Goal: Task Accomplishment & Management: Use online tool/utility

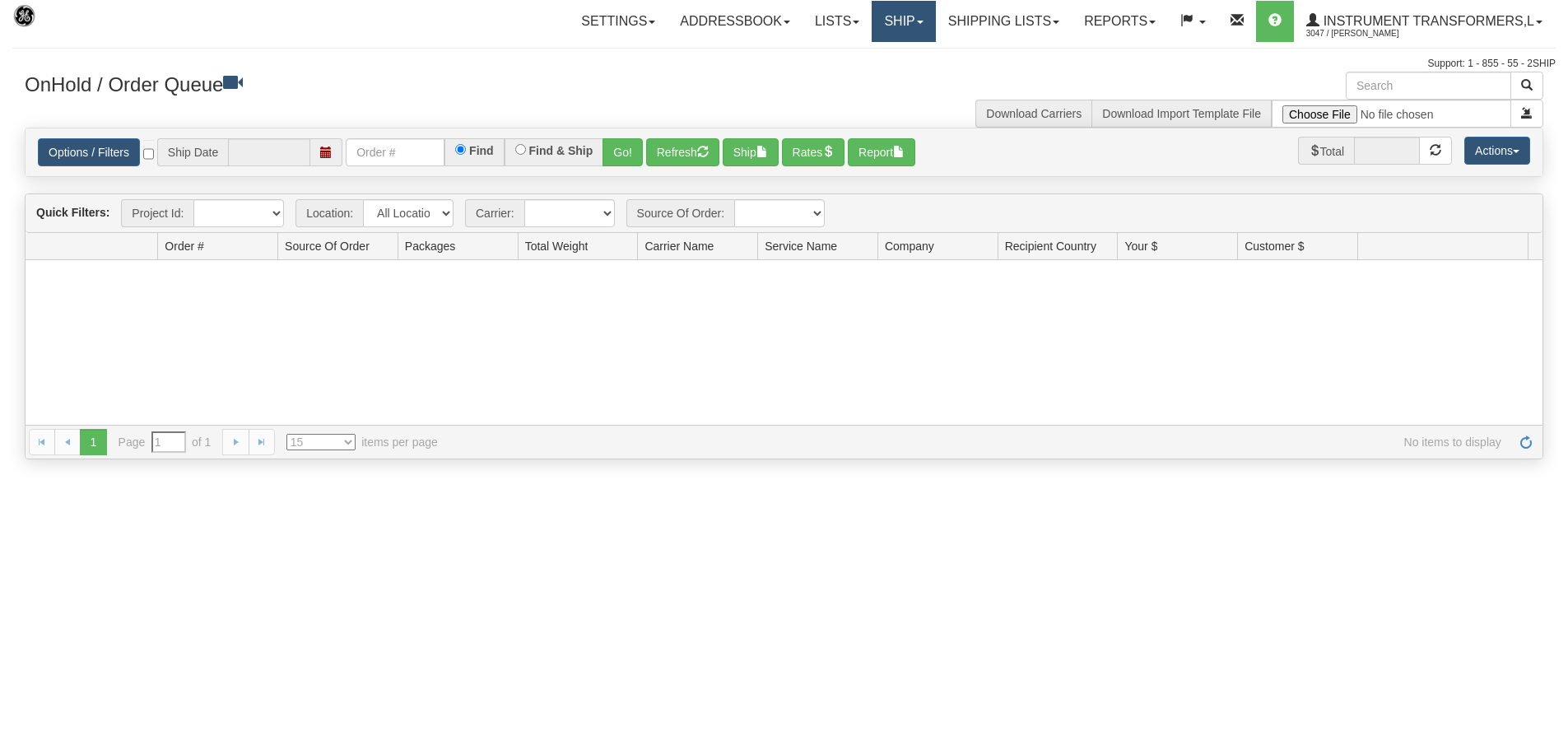
type input "[DATE]"
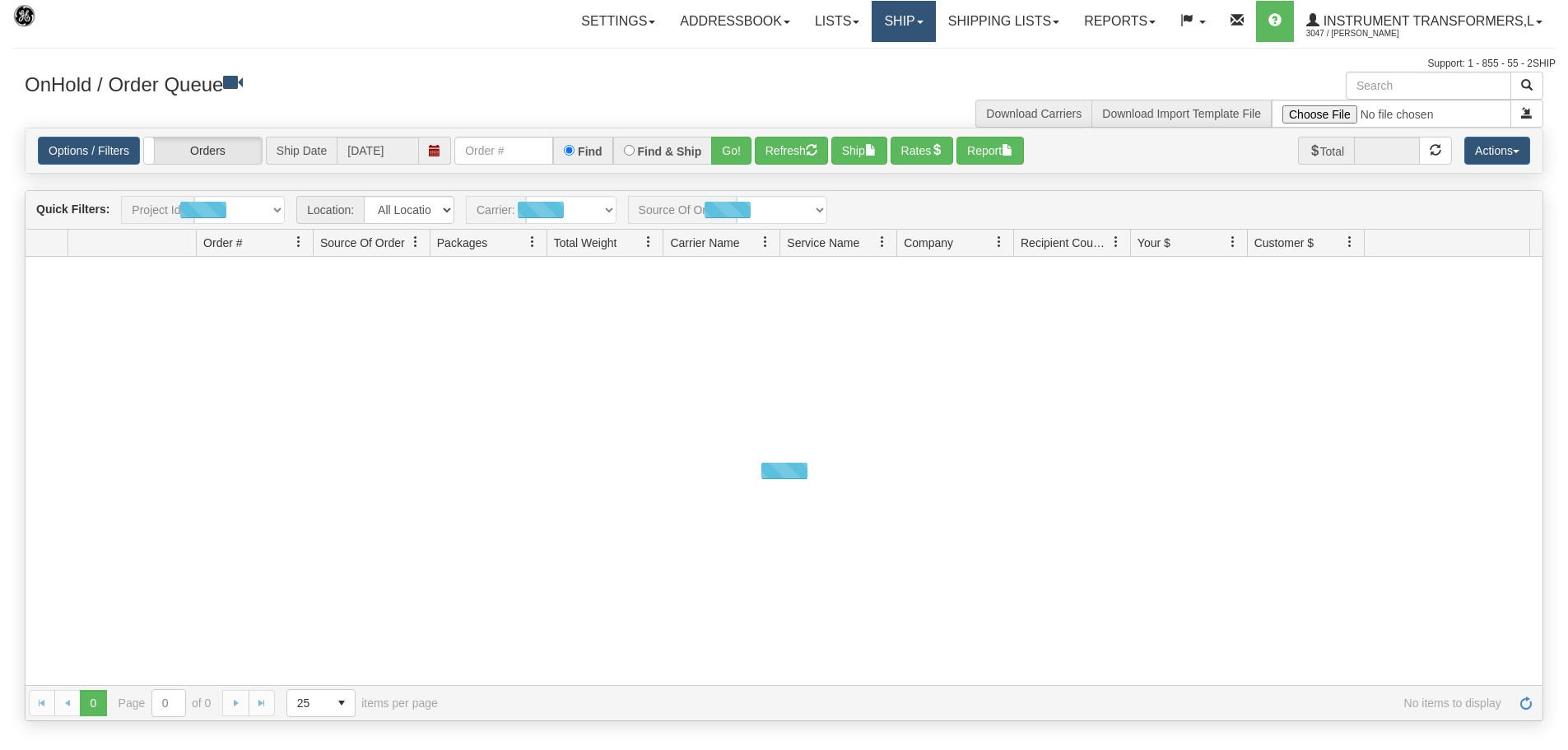
click at [917, 21] on span at bounding box center [920, 22] width 7 height 3
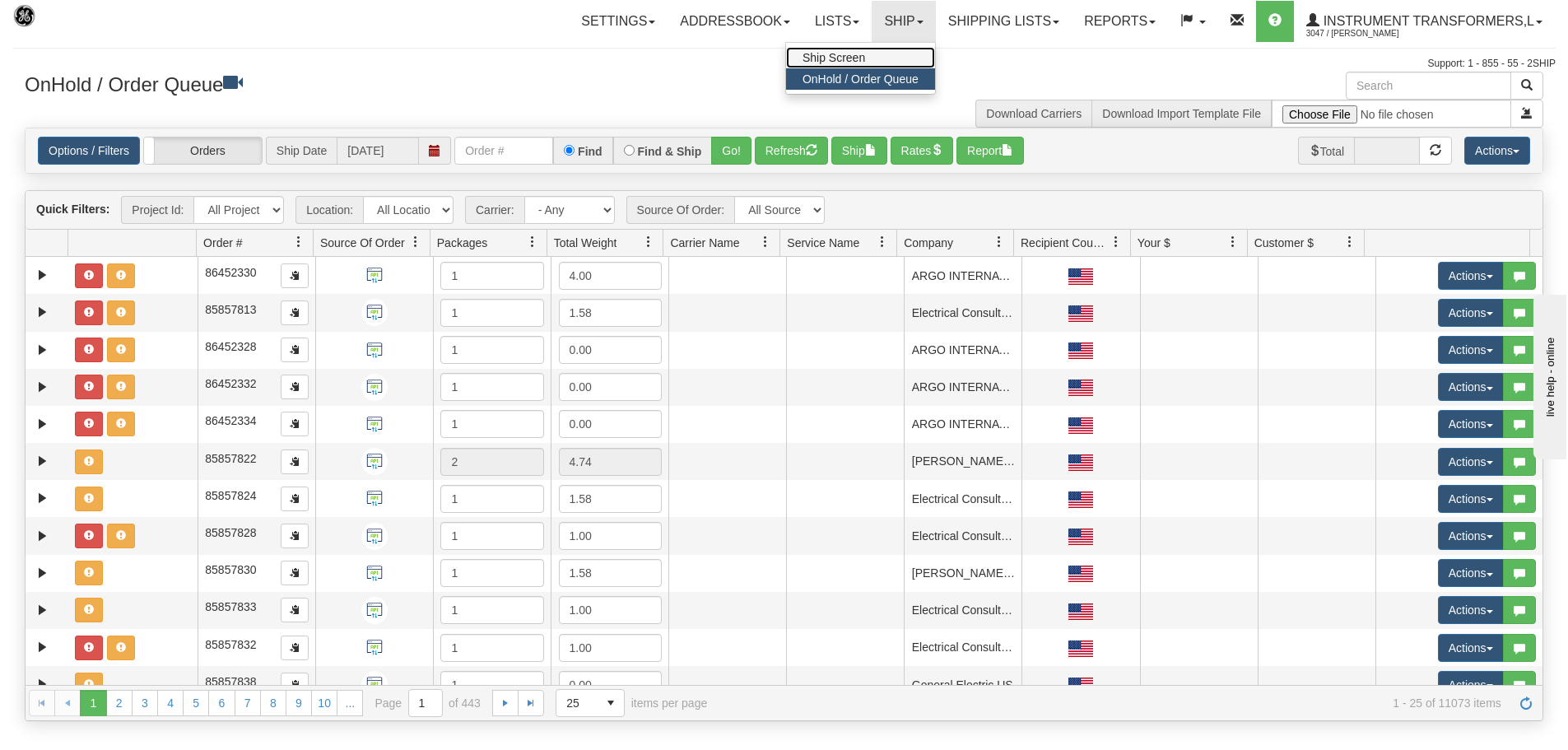
click at [861, 61] on link "Ship Screen" at bounding box center [861, 58] width 149 height 22
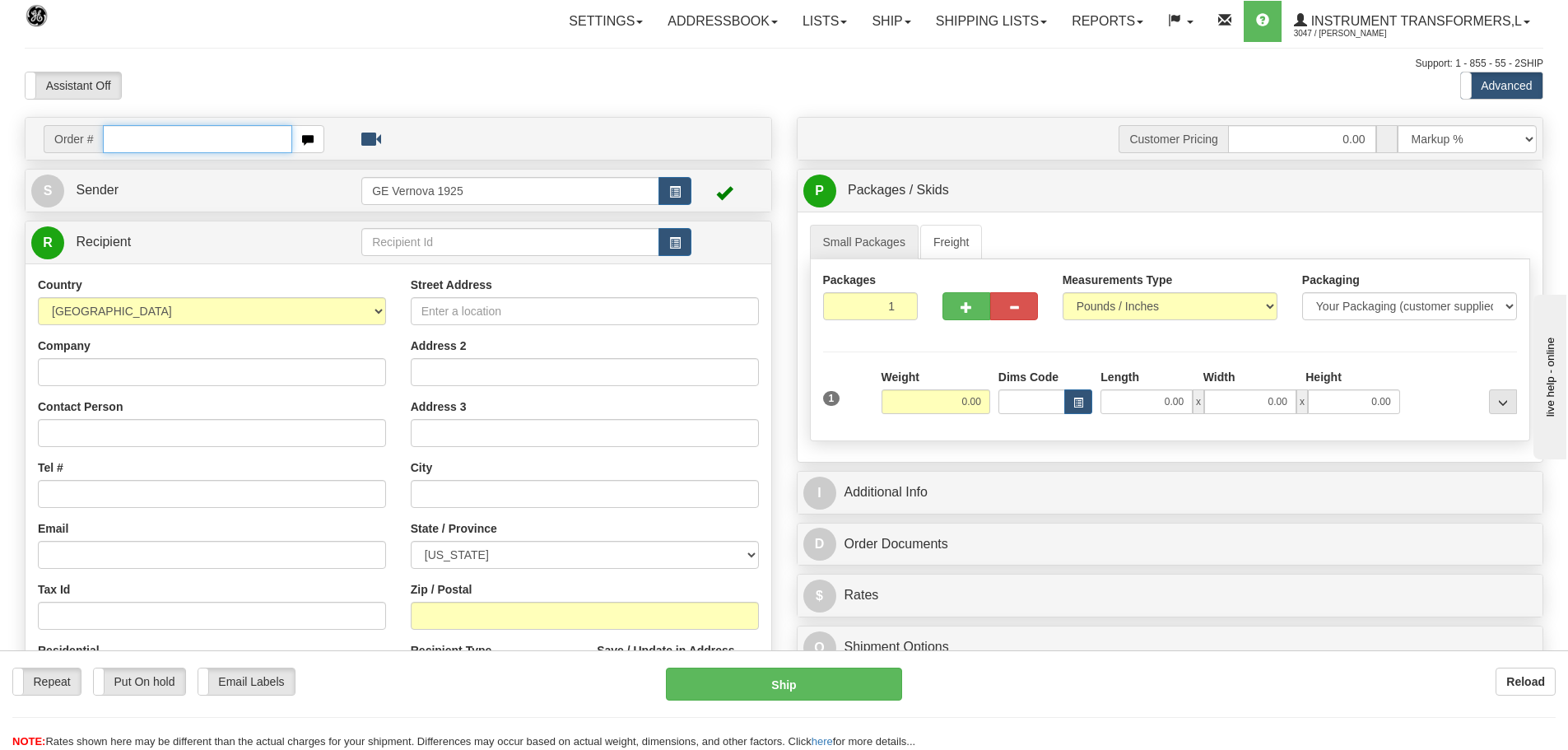
click at [131, 143] on input "text" at bounding box center [197, 139] width 189 height 28
type input "86698253"
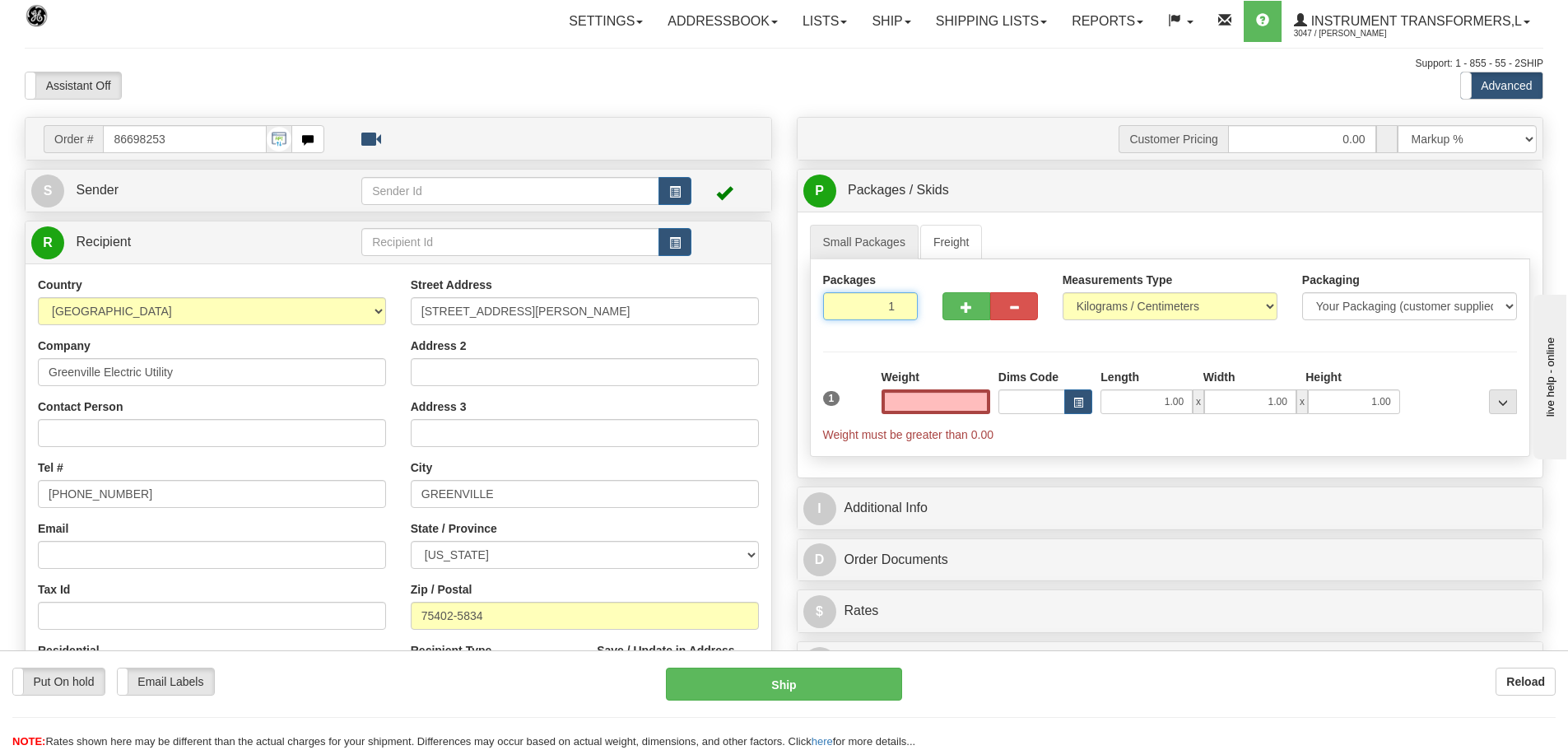
type input "2"
type input "0.00"
type input "2"
click at [903, 304] on input "2" at bounding box center [871, 307] width 95 height 28
click at [1277, 305] on div "Measurements Type Pounds / Inches Kilograms / Centimeters" at bounding box center [1170, 302] width 240 height 61
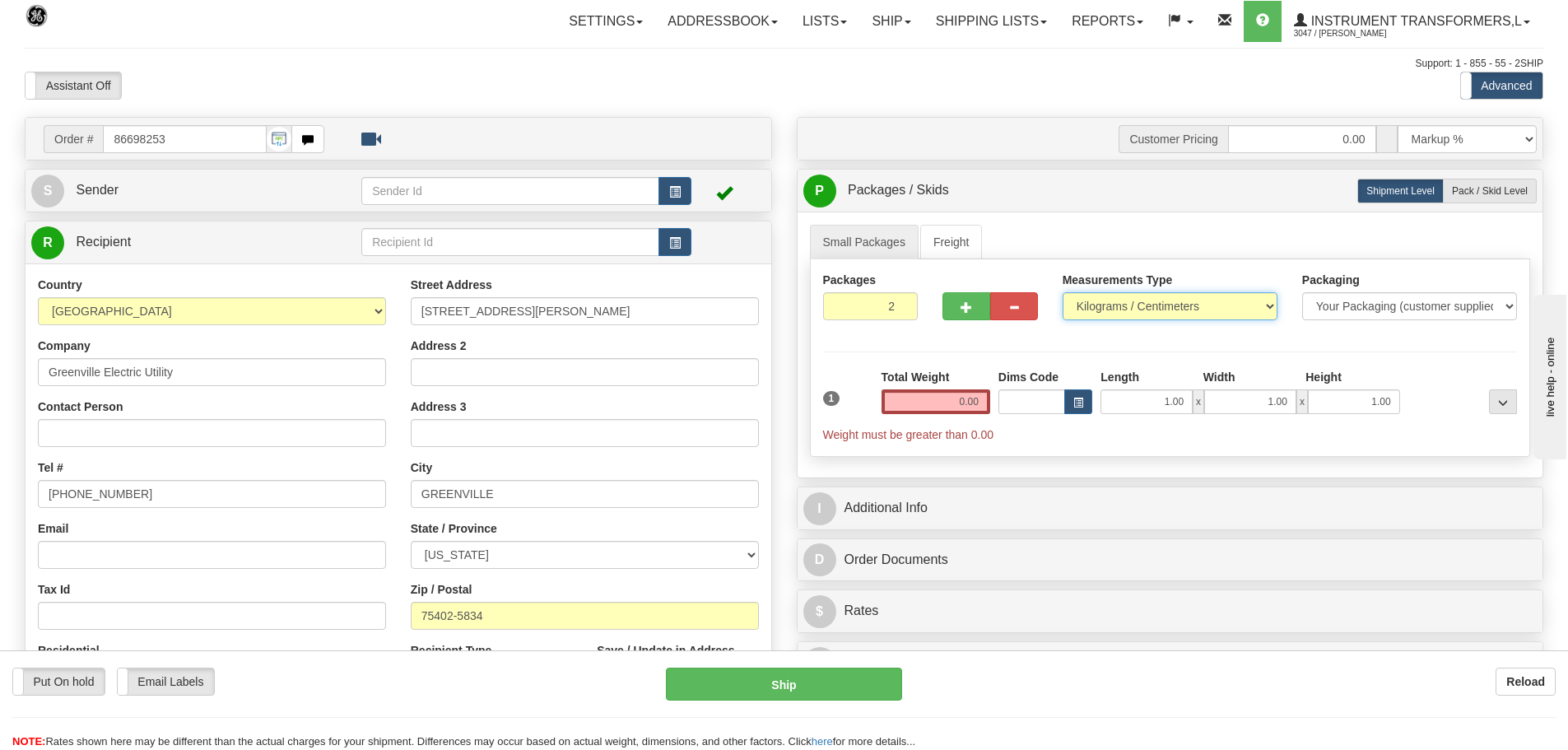
click at [1266, 303] on select "Pounds / Inches Kilograms / Centimeters" at bounding box center [1170, 307] width 215 height 28
select select "0"
click at [1063, 293] on select "Pounds / Inches Kilograms / Centimeters" at bounding box center [1170, 307] width 215 height 28
click at [985, 405] on input "0.00" at bounding box center [936, 402] width 109 height 25
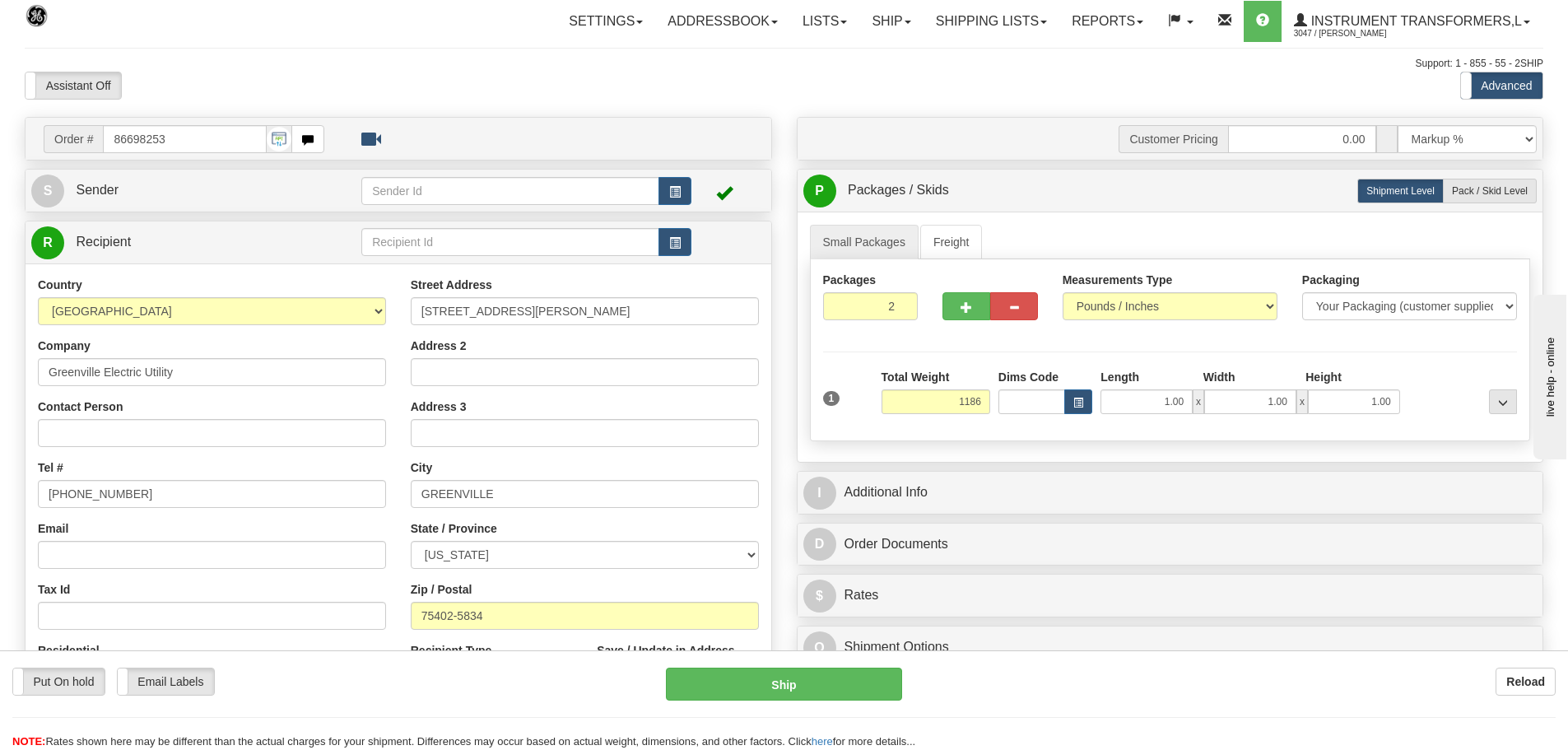
type input "1186.00"
click at [1194, 405] on span "x" at bounding box center [1199, 402] width 12 height 25
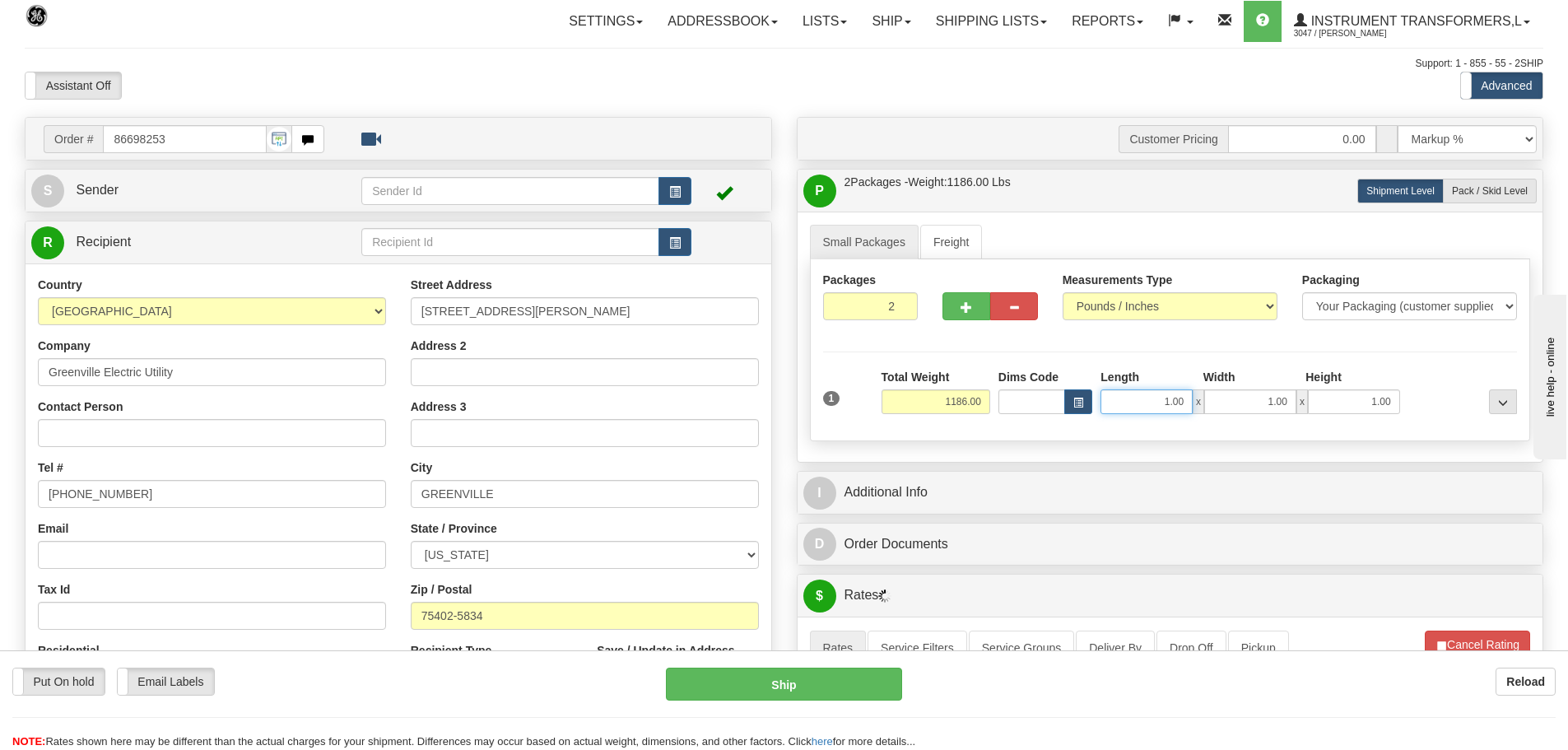
click at [1189, 402] on input "1.00" at bounding box center [1146, 402] width 92 height 25
type input "1"
type input "44.00"
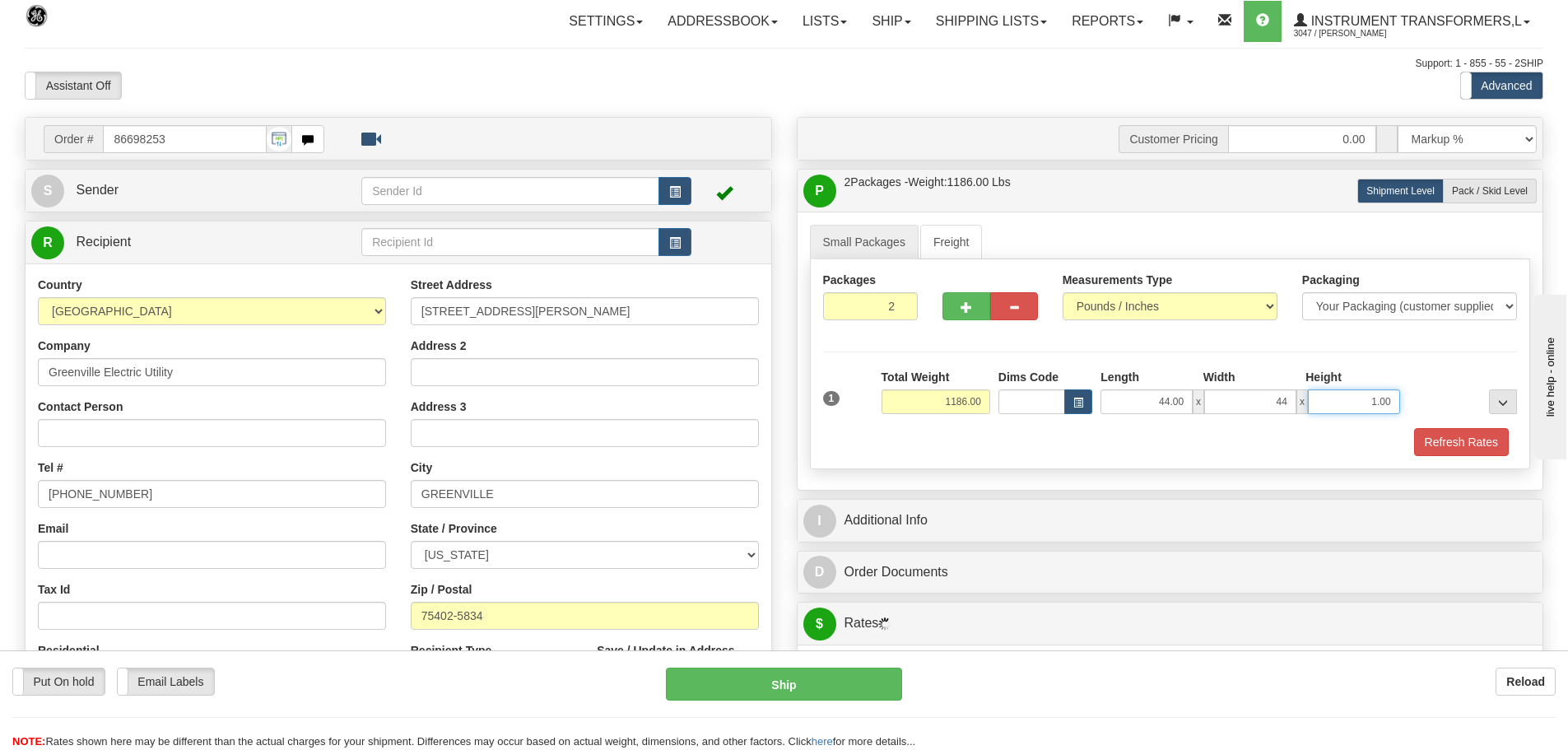
type input "44.00"
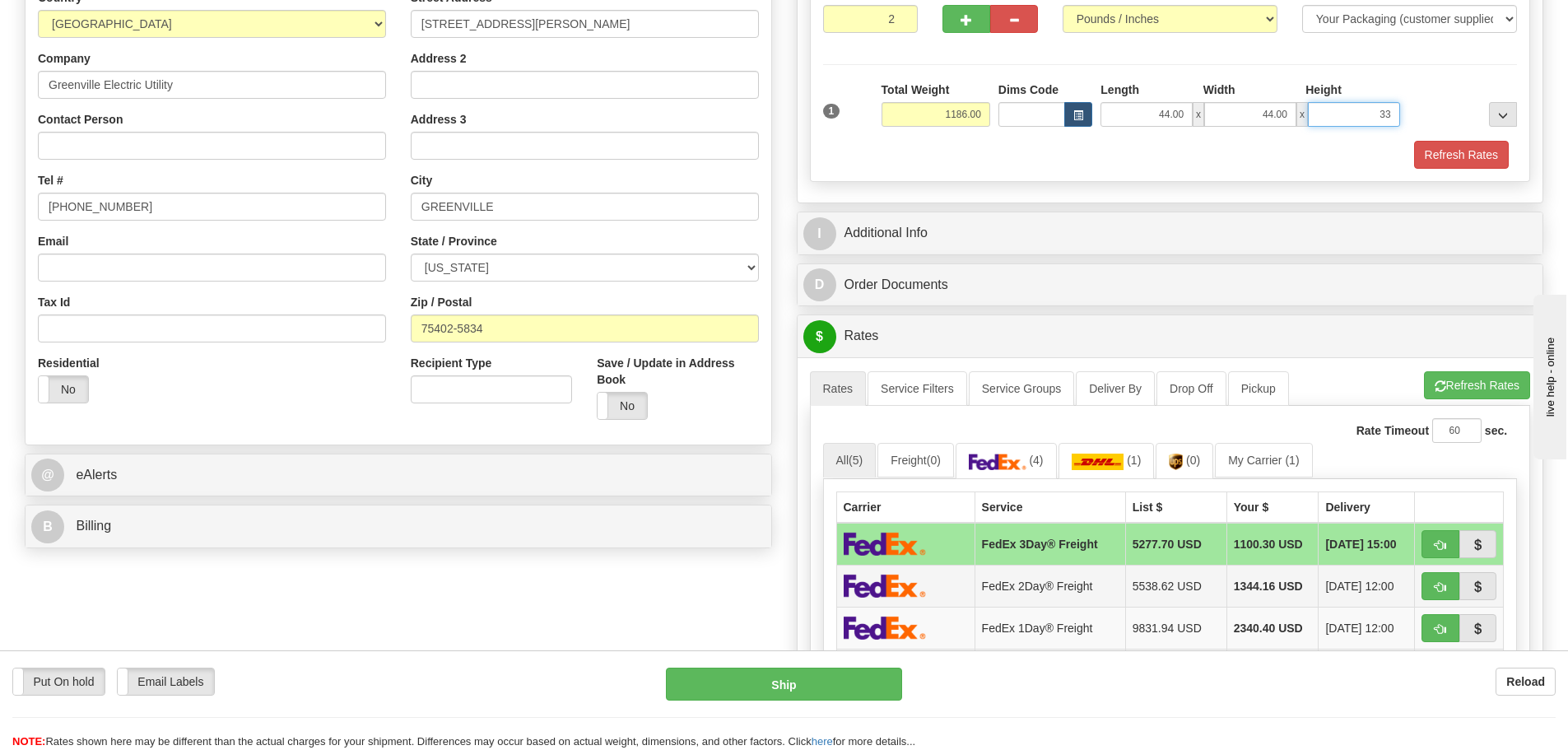
scroll to position [329, 0]
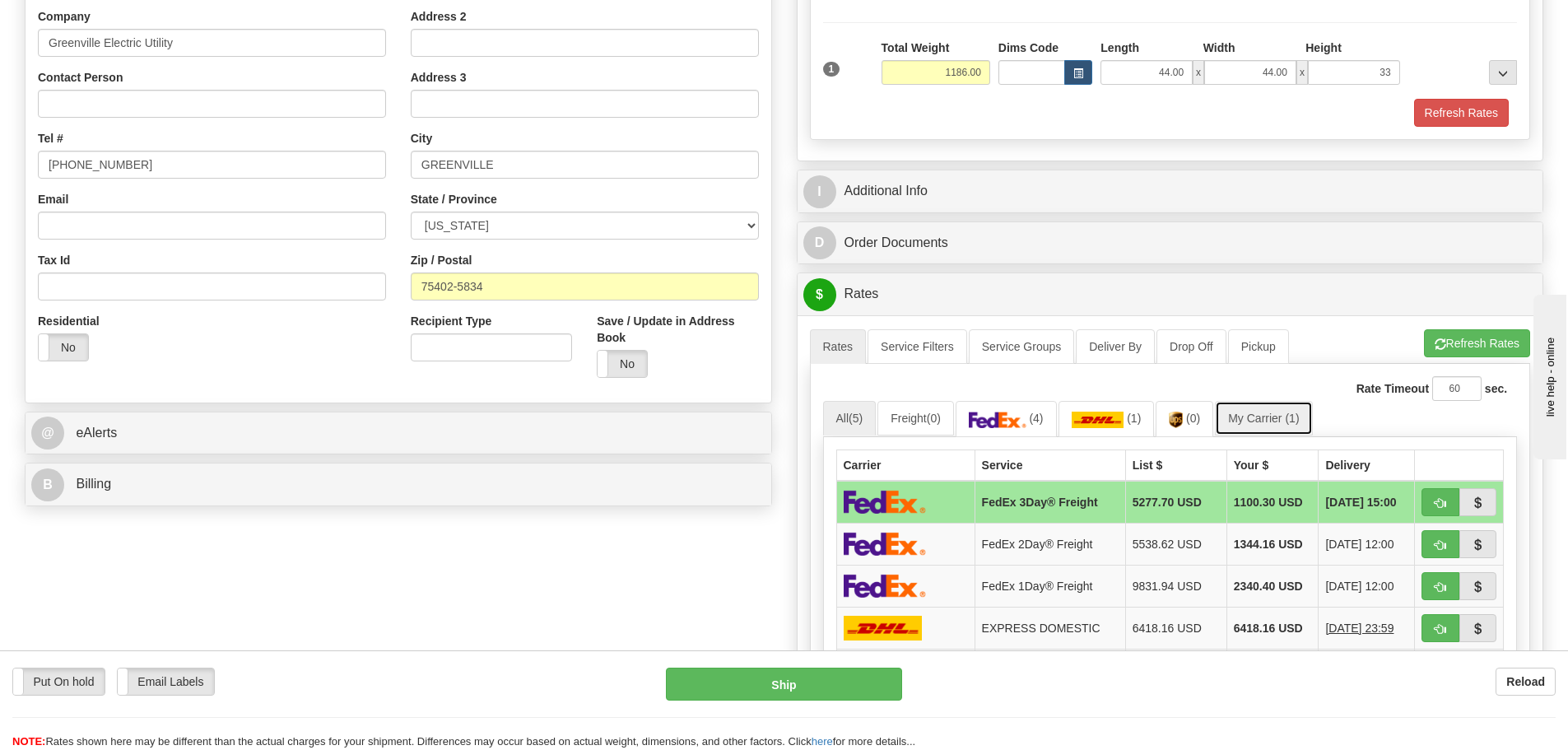
type input "33.00"
click at [1273, 417] on link "My Carrier (1)" at bounding box center [1264, 418] width 97 height 35
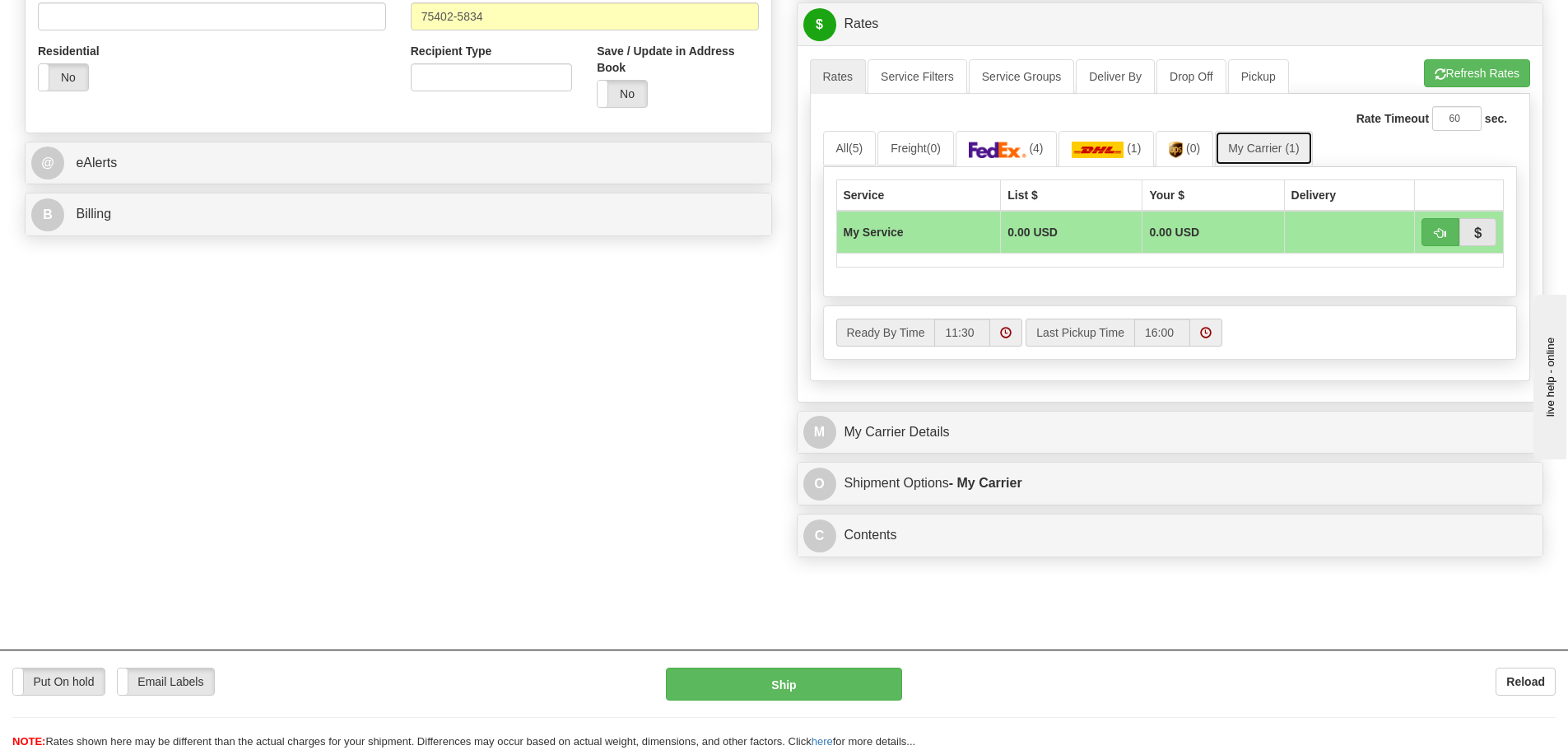
scroll to position [659, 0]
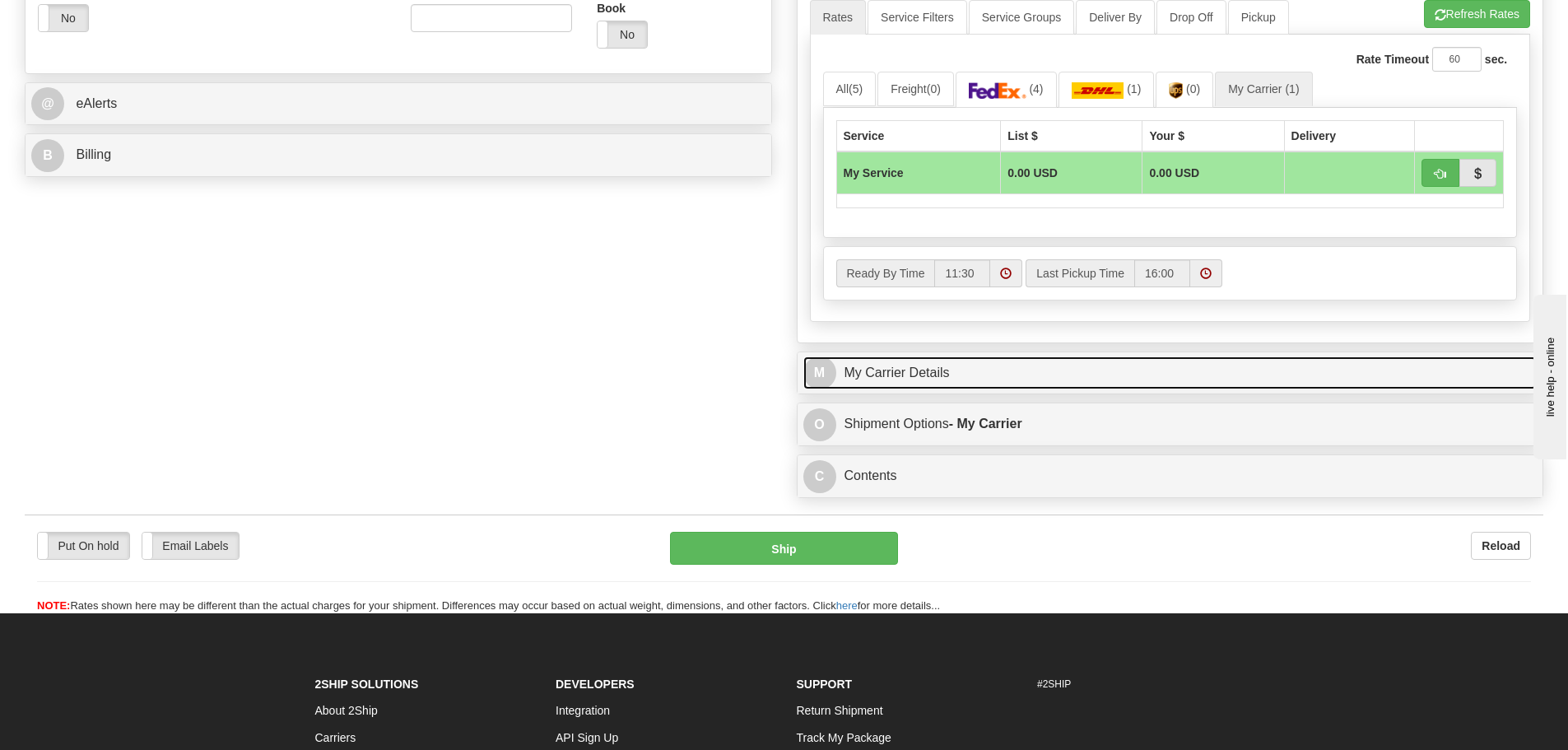
click at [961, 373] on link "M My Carrier Details" at bounding box center [1170, 373] width 734 height 34
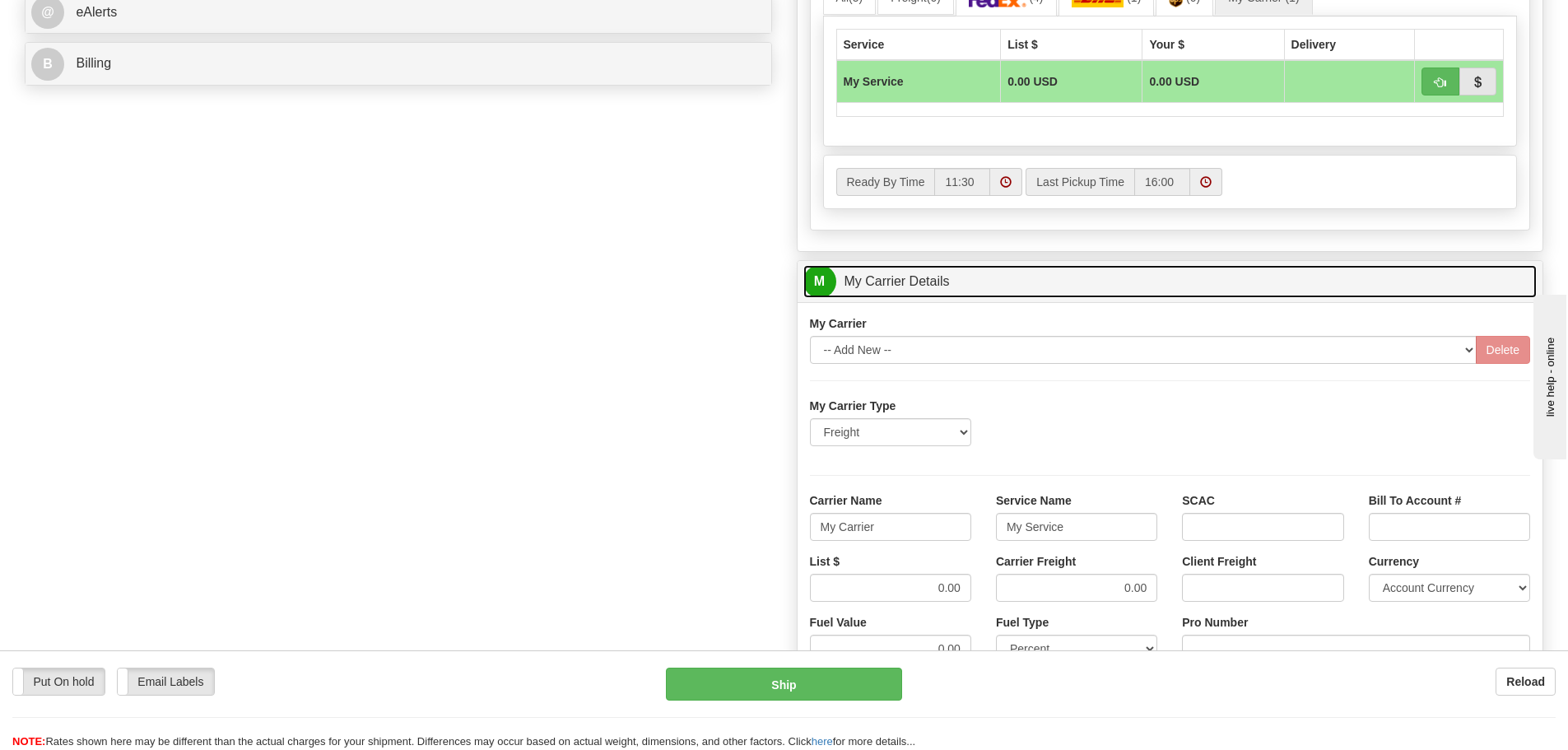
scroll to position [906, 0]
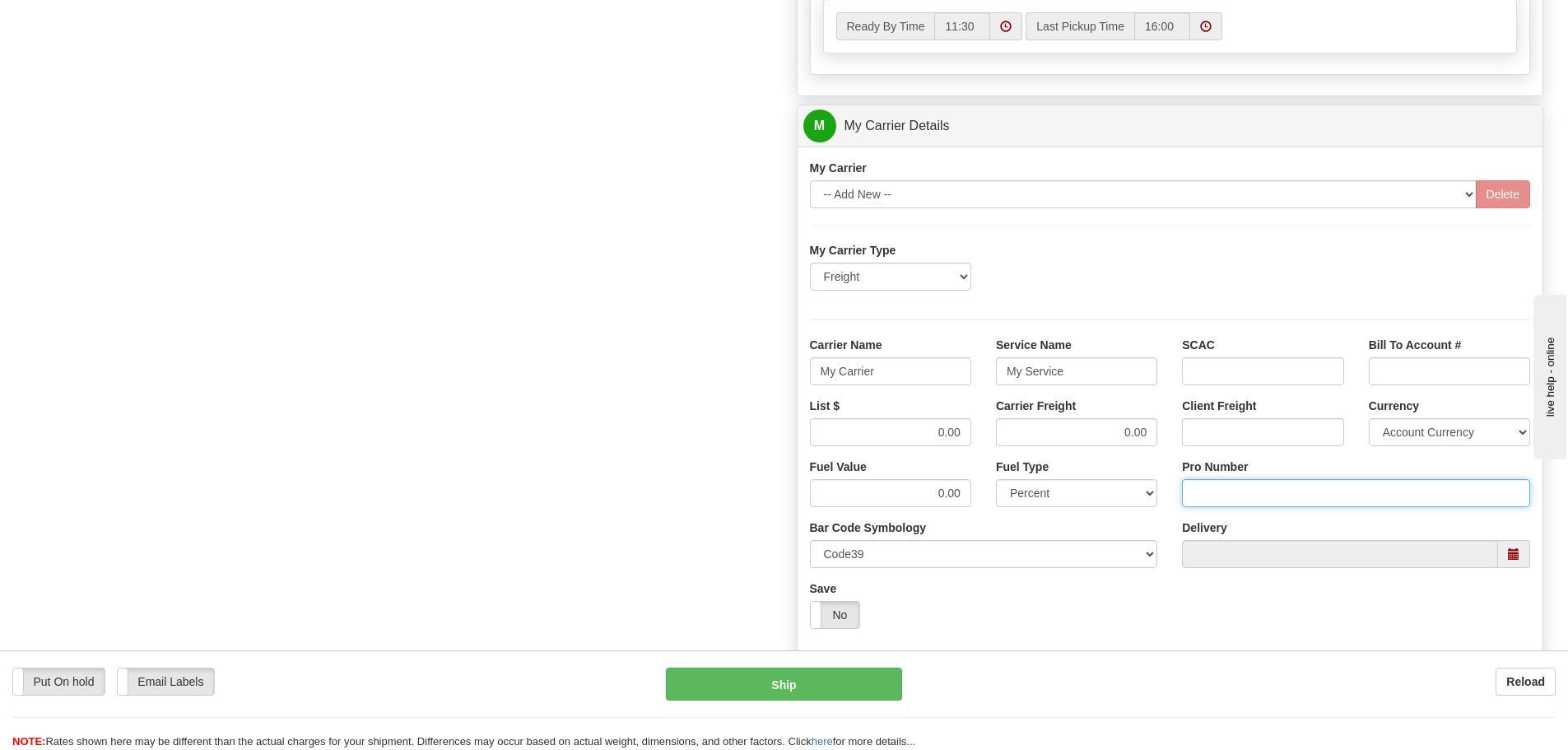
click at [1230, 493] on input "Pro Number" at bounding box center [1356, 493] width 348 height 28
type input "108439795800"
click button "Delete" at bounding box center [0, 0] width 0 height 0
click at [884, 361] on input "My Carrier" at bounding box center [891, 371] width 162 height 28
type input "M"
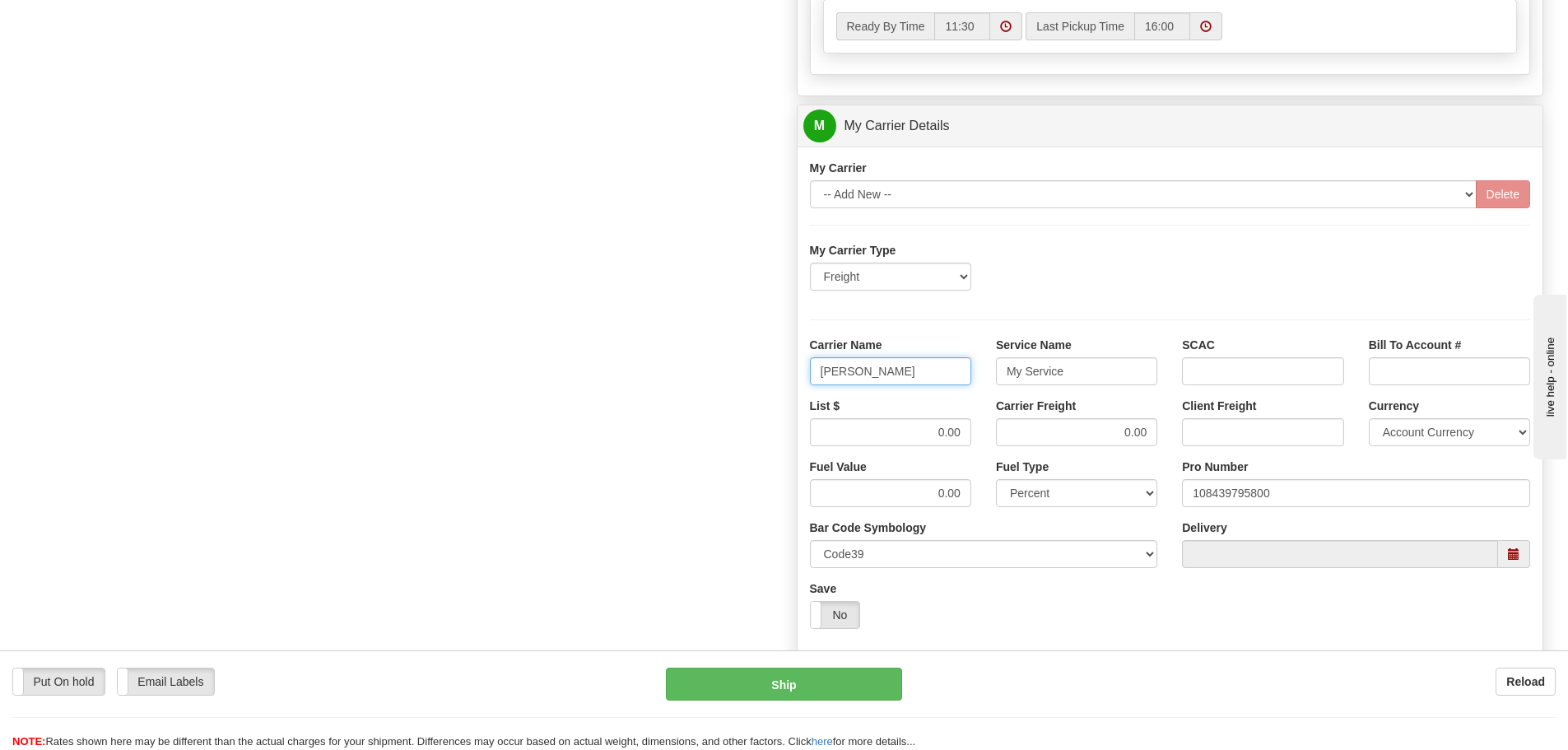
type input "[PERSON_NAME]"
click at [1086, 374] on input "My Service" at bounding box center [1076, 371] width 162 height 28
type input "M"
type input "LTL"
click at [965, 433] on input "0.00" at bounding box center [891, 433] width 162 height 28
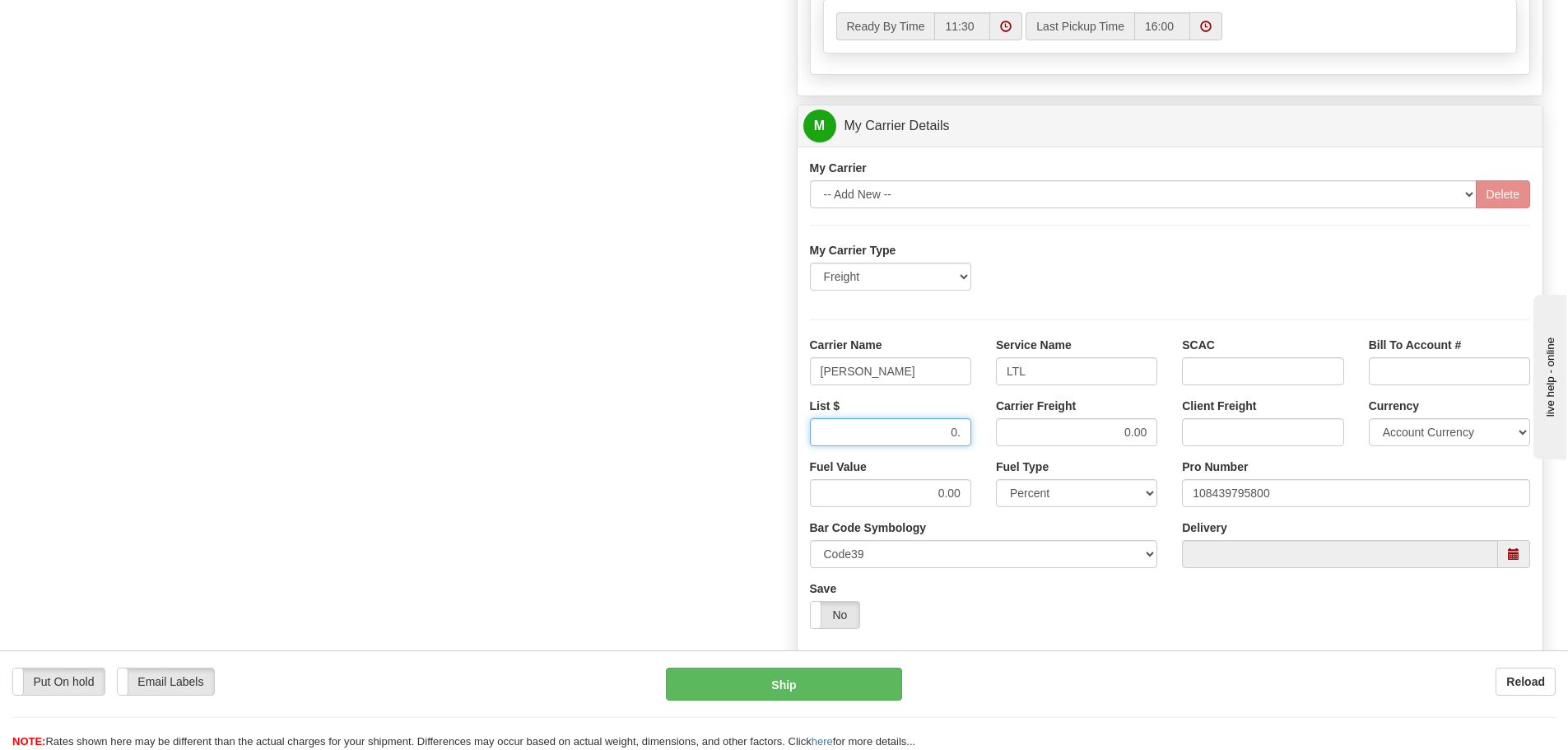
type input "0"
type input "1327.93"
click at [1154, 434] on input "0.00" at bounding box center [1076, 433] width 162 height 28
type input "0"
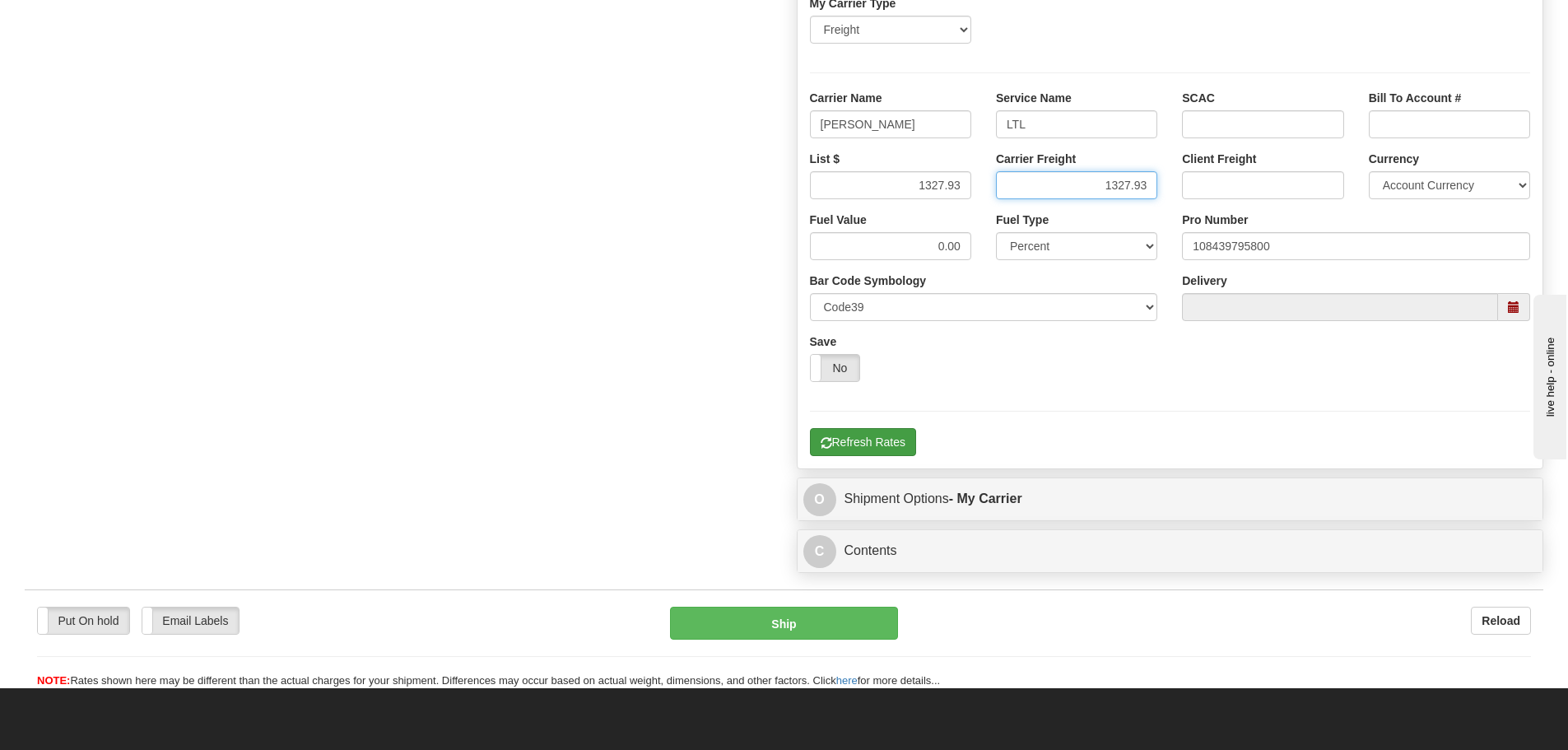
type input "1327.93"
click at [870, 452] on button "Refresh Rates" at bounding box center [863, 442] width 106 height 28
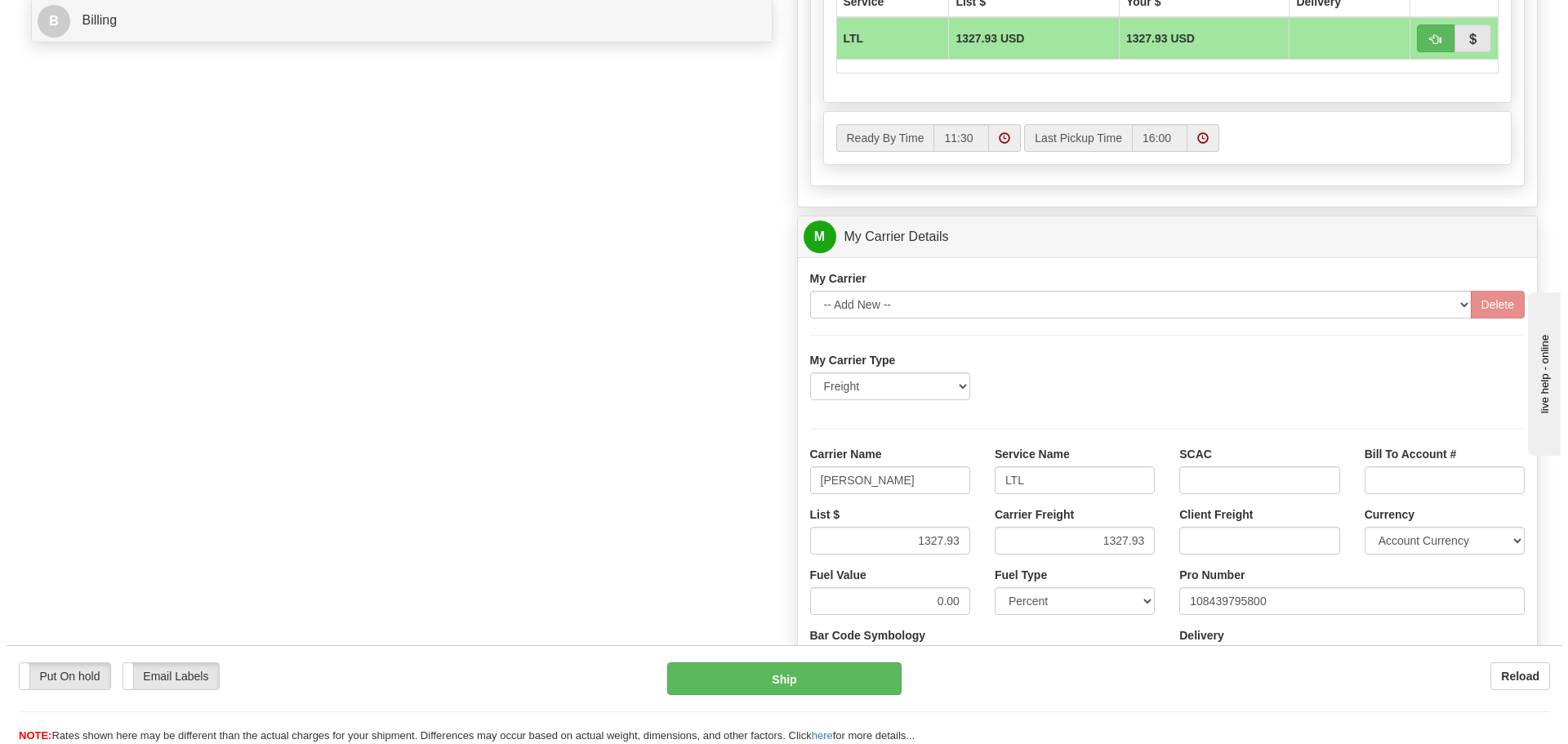
scroll to position [775, 0]
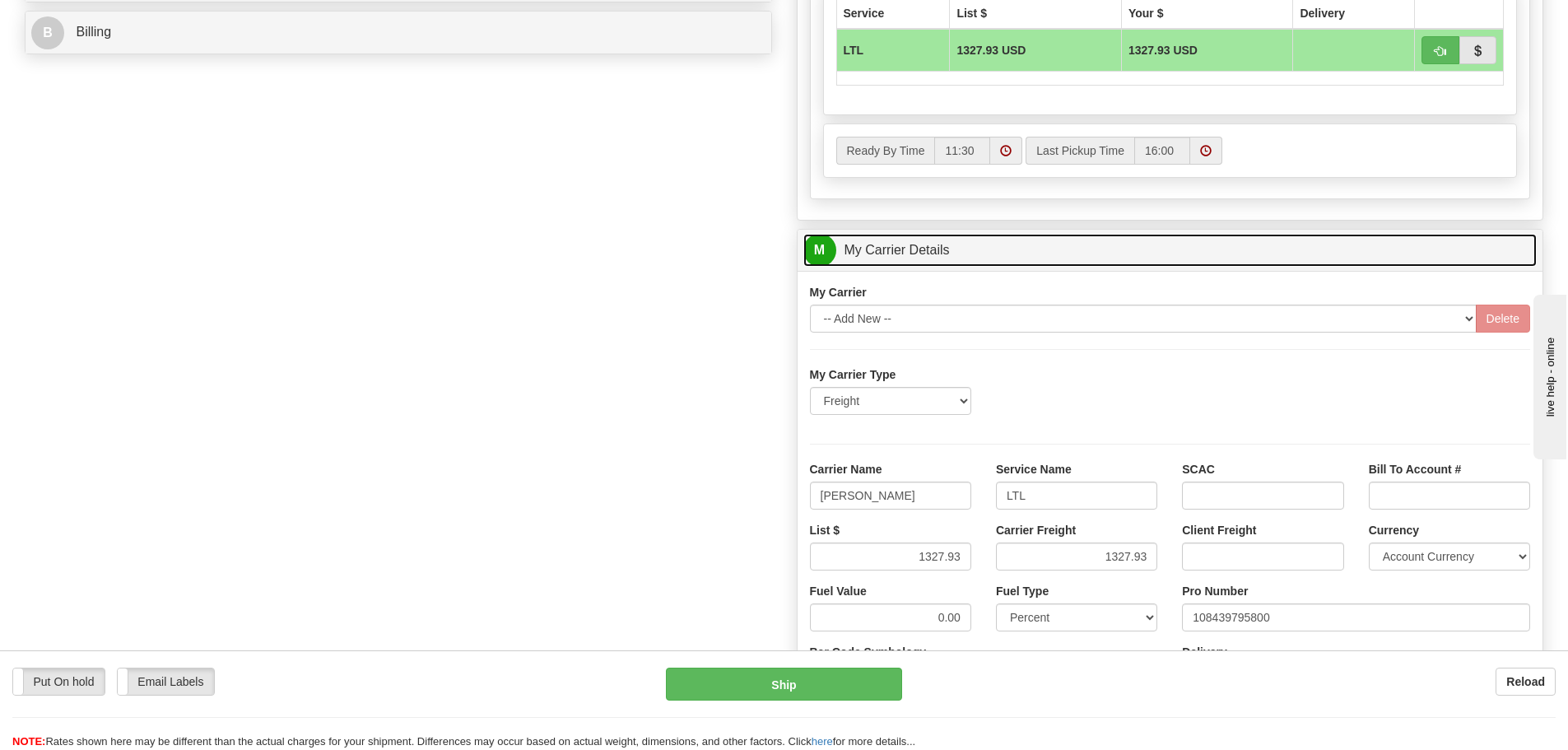
click at [1014, 264] on link "M My Carrier Details" at bounding box center [1170, 251] width 734 height 34
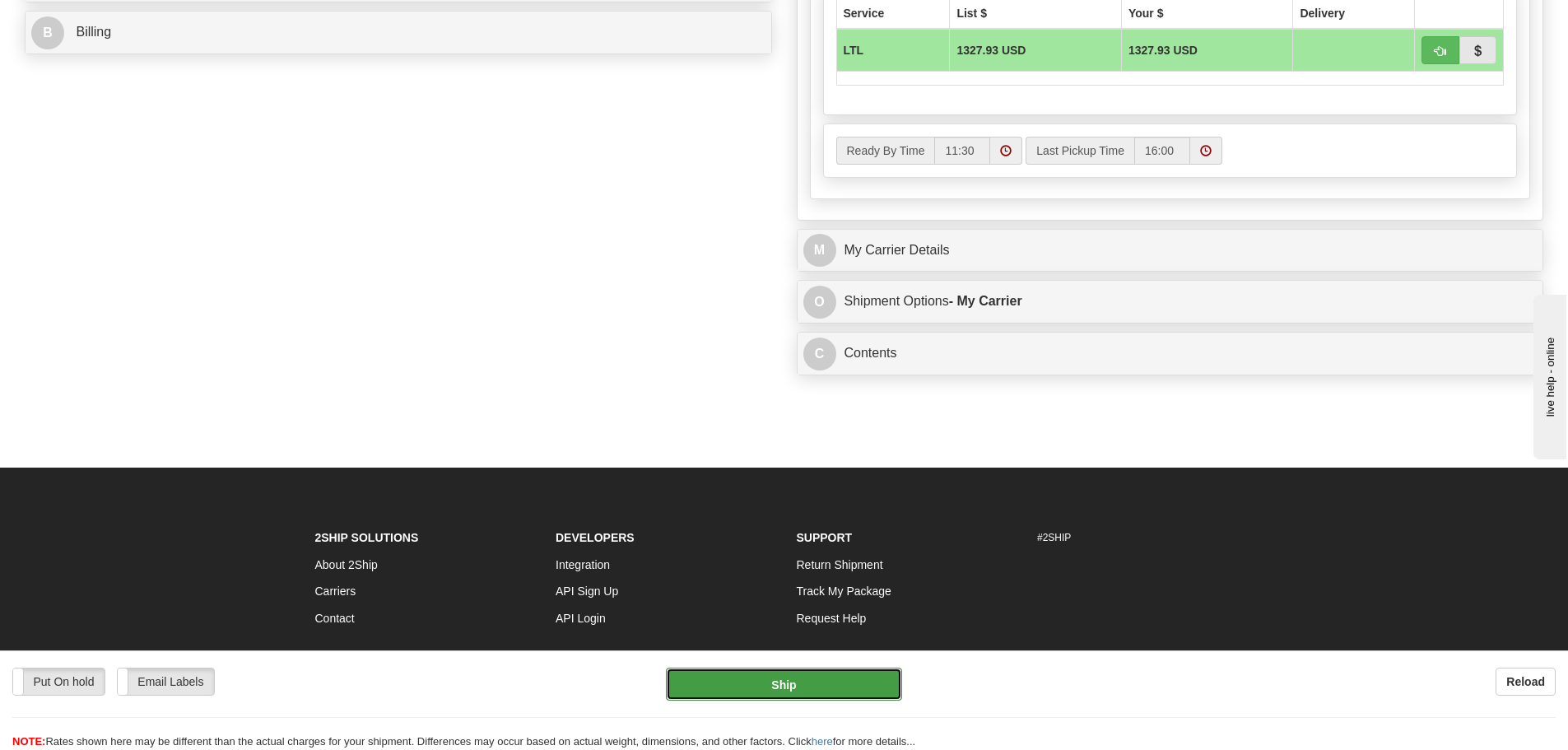
click at [792, 681] on button "Ship" at bounding box center [784, 684] width 236 height 33
type input "00"
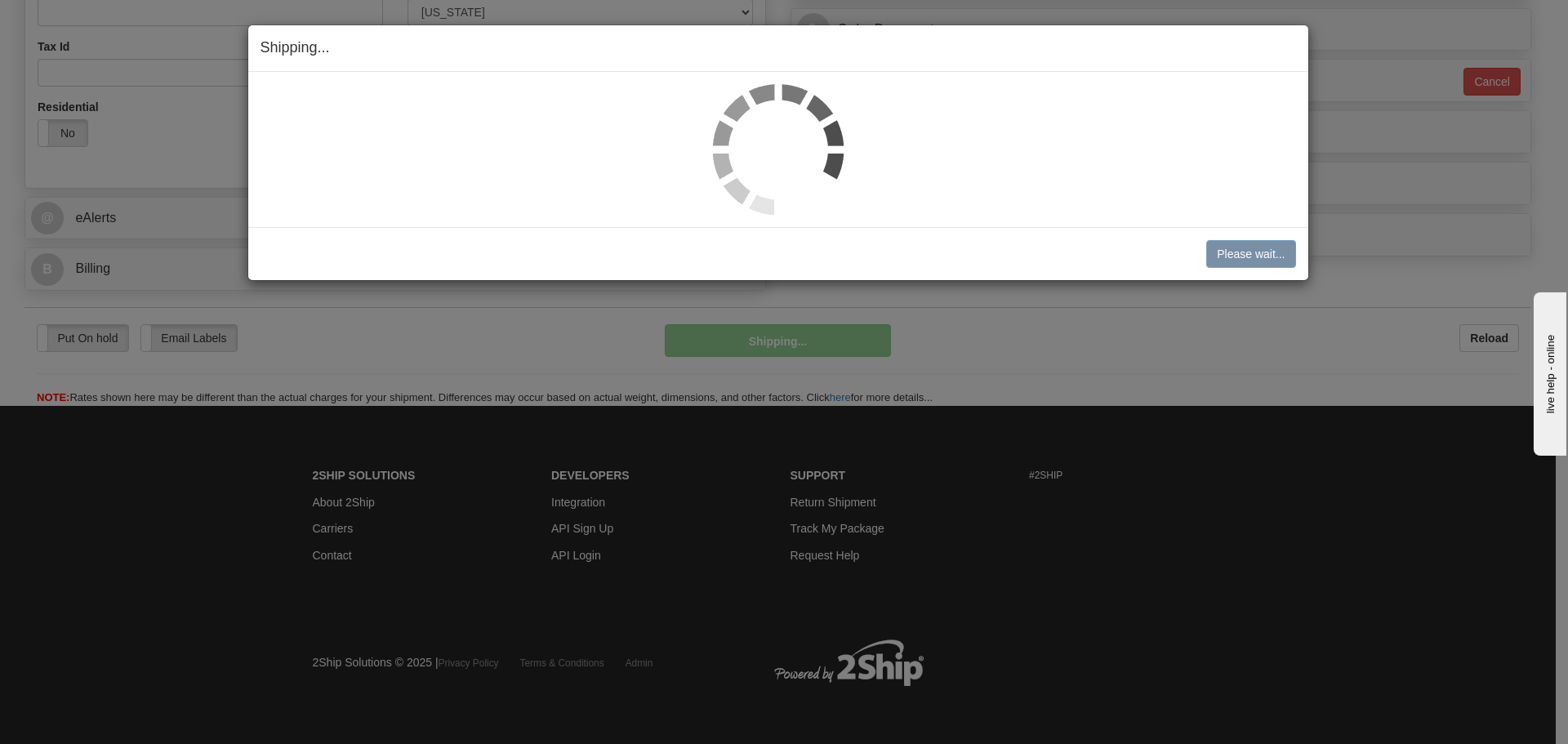
scroll to position [539, 0]
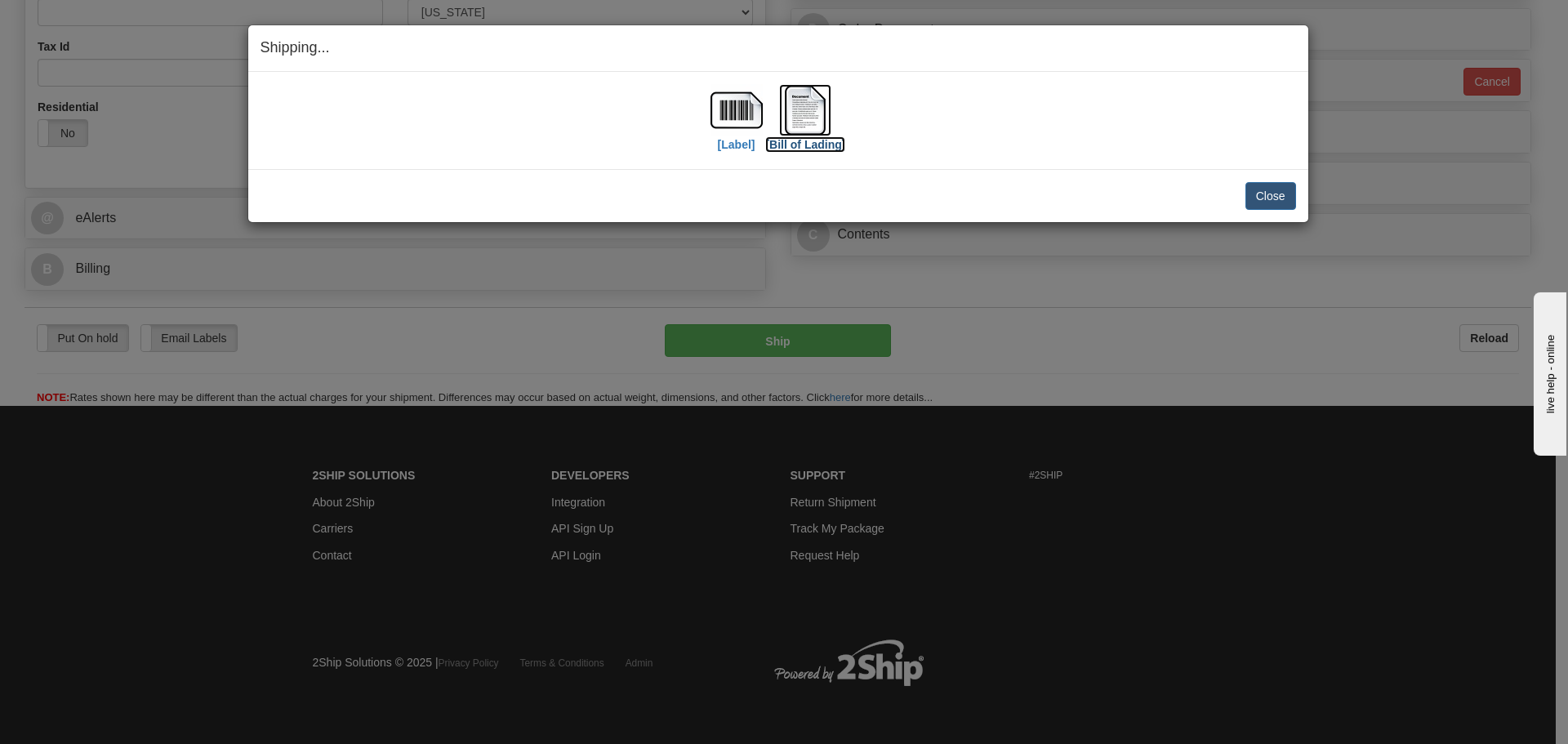
click at [807, 116] on img at bounding box center [805, 109] width 52 height 52
click at [1272, 188] on button "Close" at bounding box center [1270, 196] width 50 height 28
click at [1267, 198] on button "Close" at bounding box center [1270, 196] width 50 height 28
